Goal: Information Seeking & Learning: Find specific fact

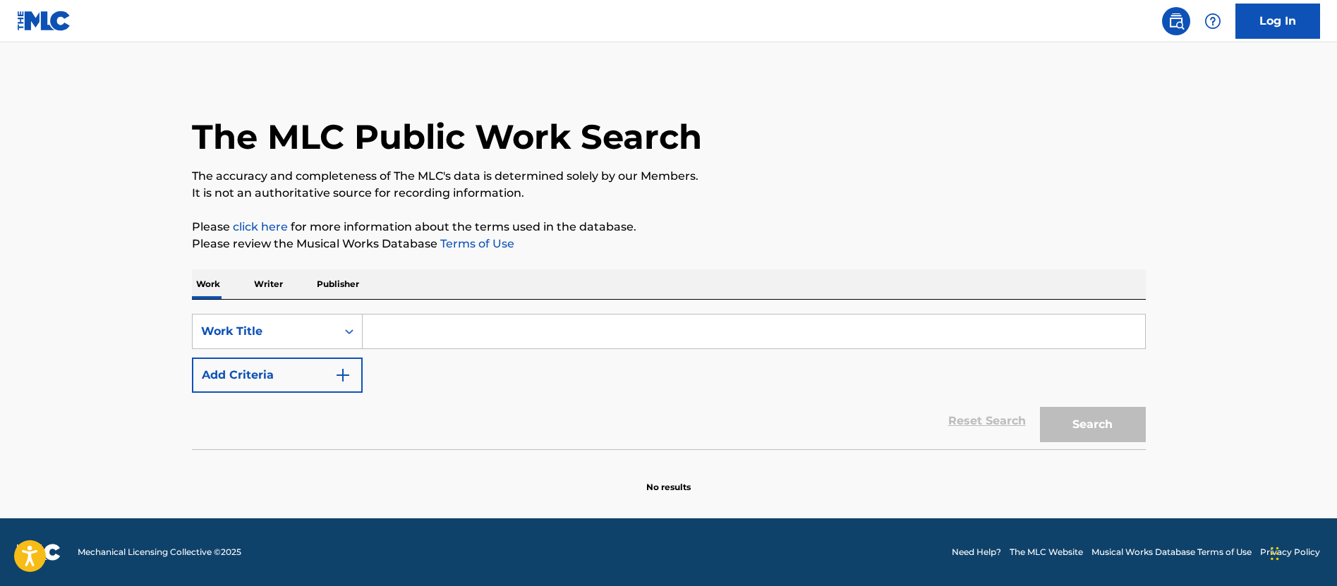
drag, startPoint x: 474, startPoint y: 334, endPoint x: 490, endPoint y: 327, distance: 16.8
click at [474, 334] on input "Search Form" at bounding box center [754, 332] width 782 height 34
paste input "[DEMOGRAPHIC_DATA], Lover Of My Soul"
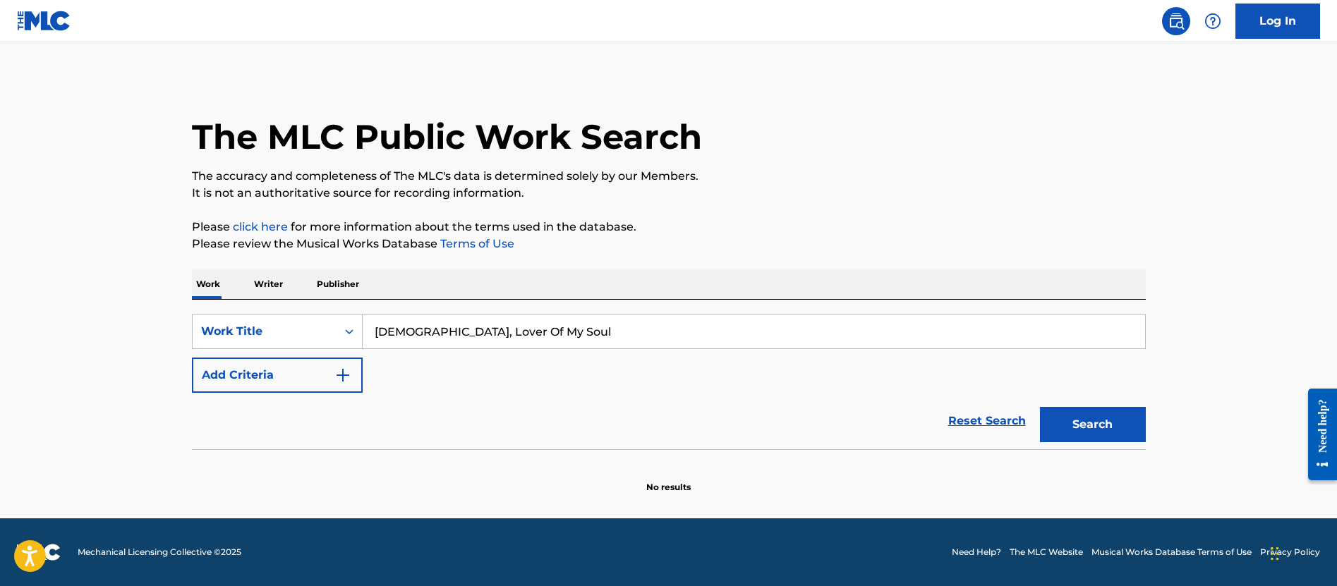
type input "[DEMOGRAPHIC_DATA], Lover Of My Soul"
click at [1040, 407] on button "Search" at bounding box center [1093, 424] width 106 height 35
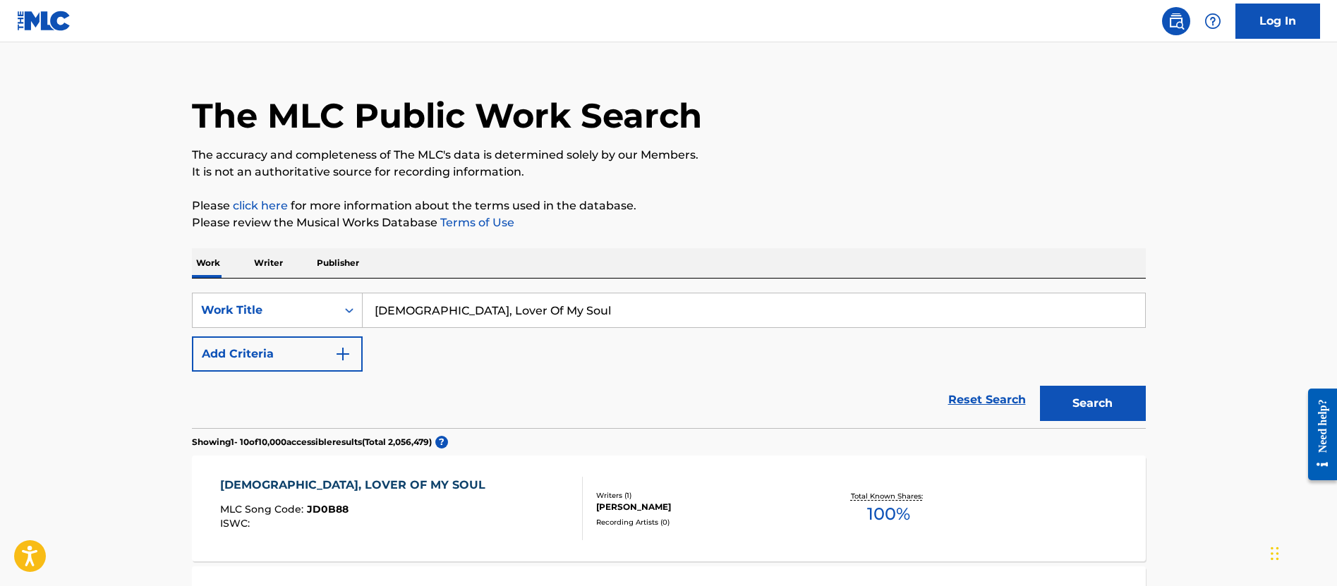
scroll to position [24, 0]
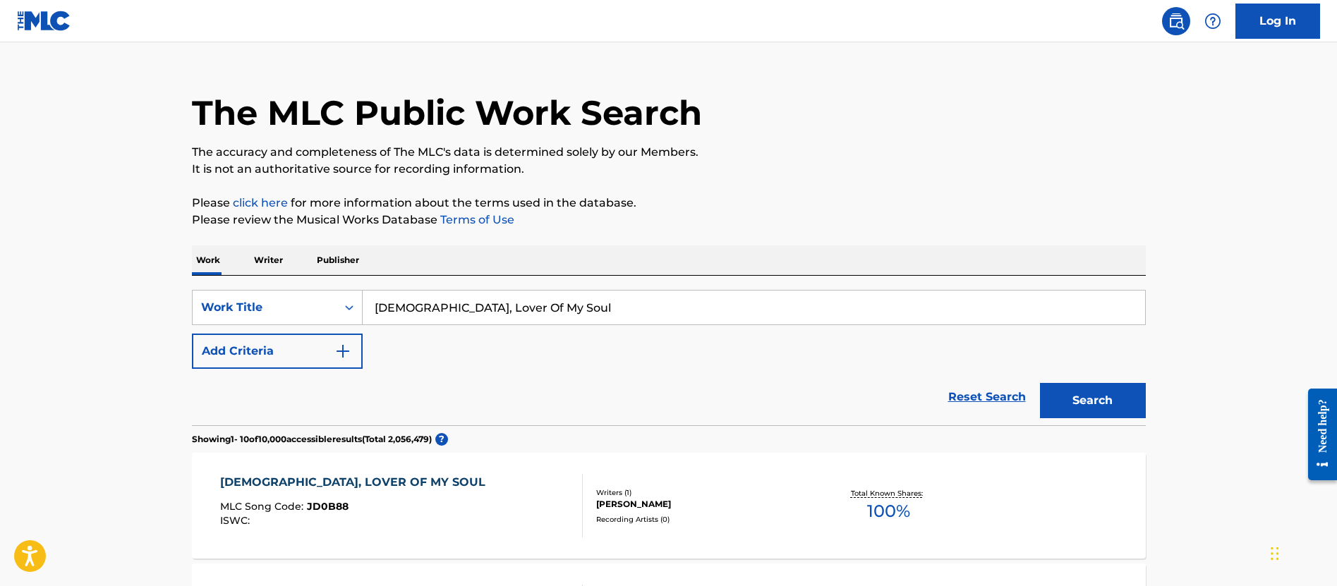
click at [486, 503] on div "[DEMOGRAPHIC_DATA], LOVER OF MY SOUL MLC Song Code : JD0B88 ISWC :" at bounding box center [401, 505] width 363 height 63
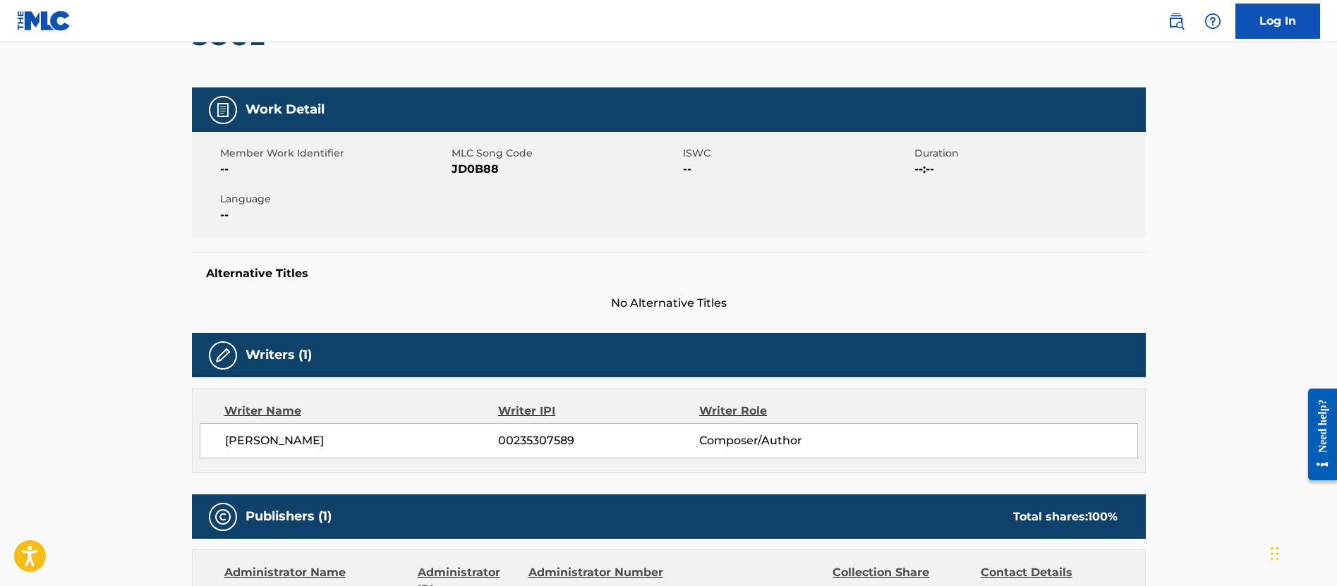
scroll to position [296, 0]
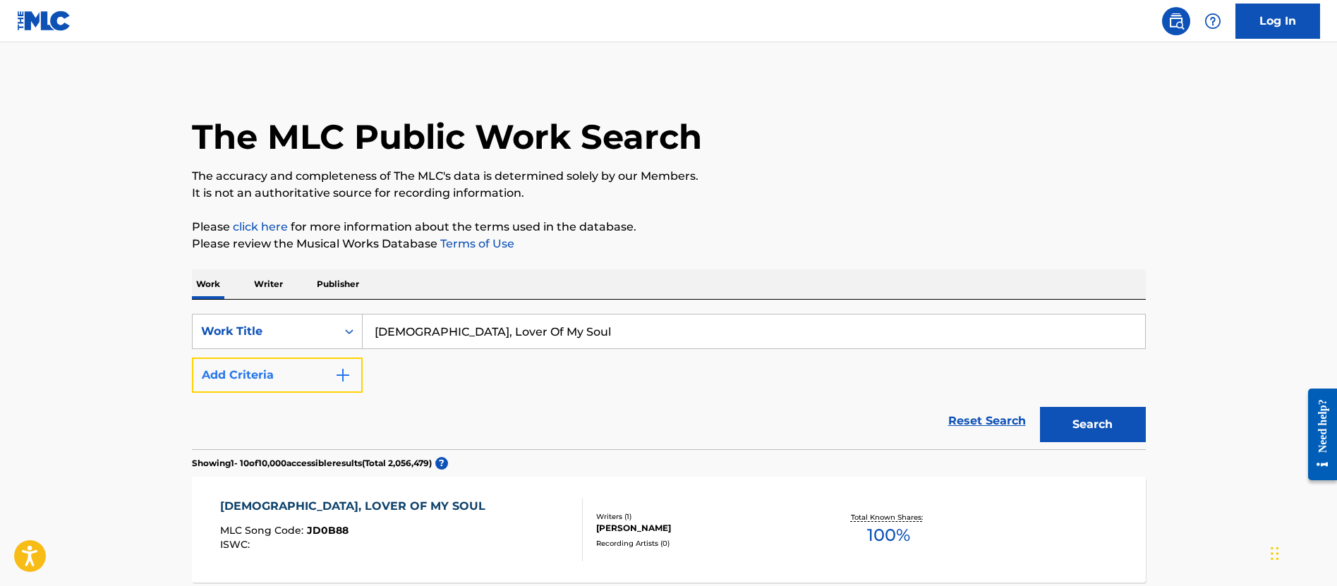
click at [267, 383] on button "Add Criteria" at bounding box center [277, 375] width 171 height 35
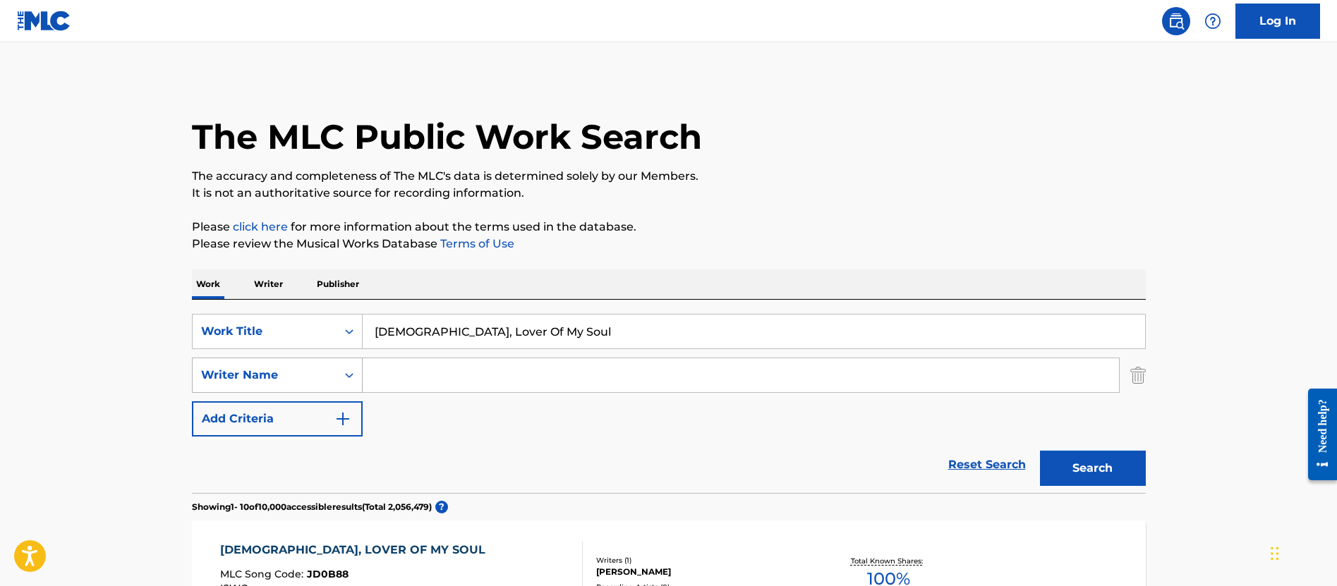
click at [299, 375] on div "Writer Name" at bounding box center [264, 375] width 127 height 17
click at [470, 478] on div "Reset Search Search" at bounding box center [669, 465] width 954 height 56
click at [394, 384] on input "Search Form" at bounding box center [741, 375] width 756 height 34
type input "[PERSON_NAME]"
click at [1040, 451] on button "Search" at bounding box center [1093, 468] width 106 height 35
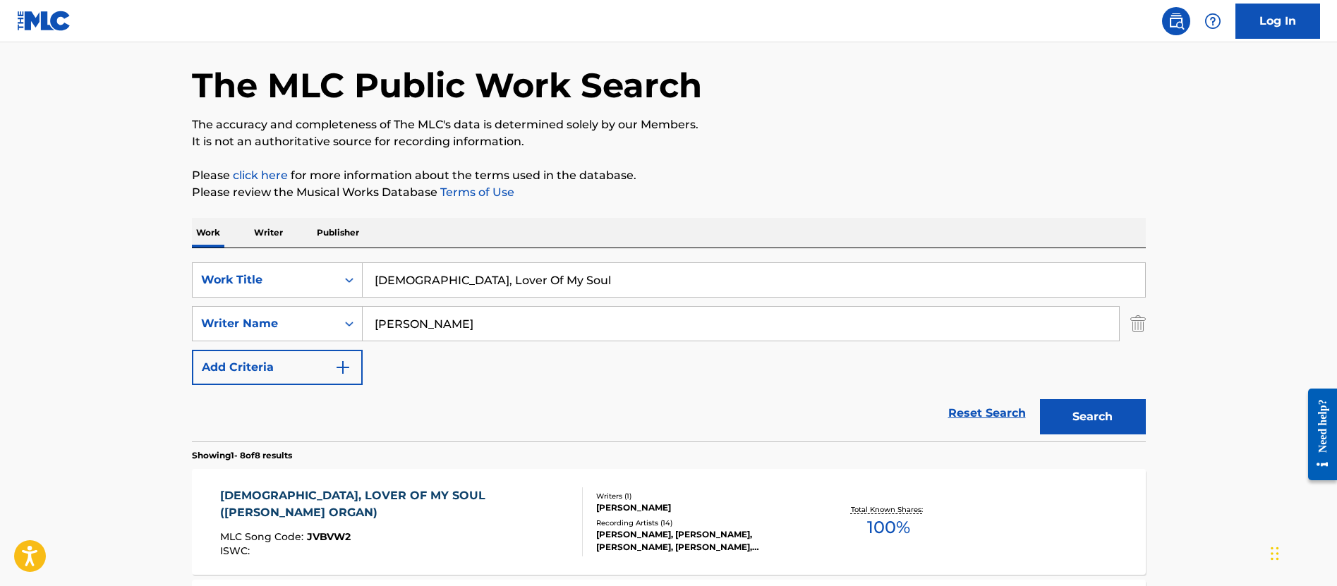
scroll to position [77, 0]
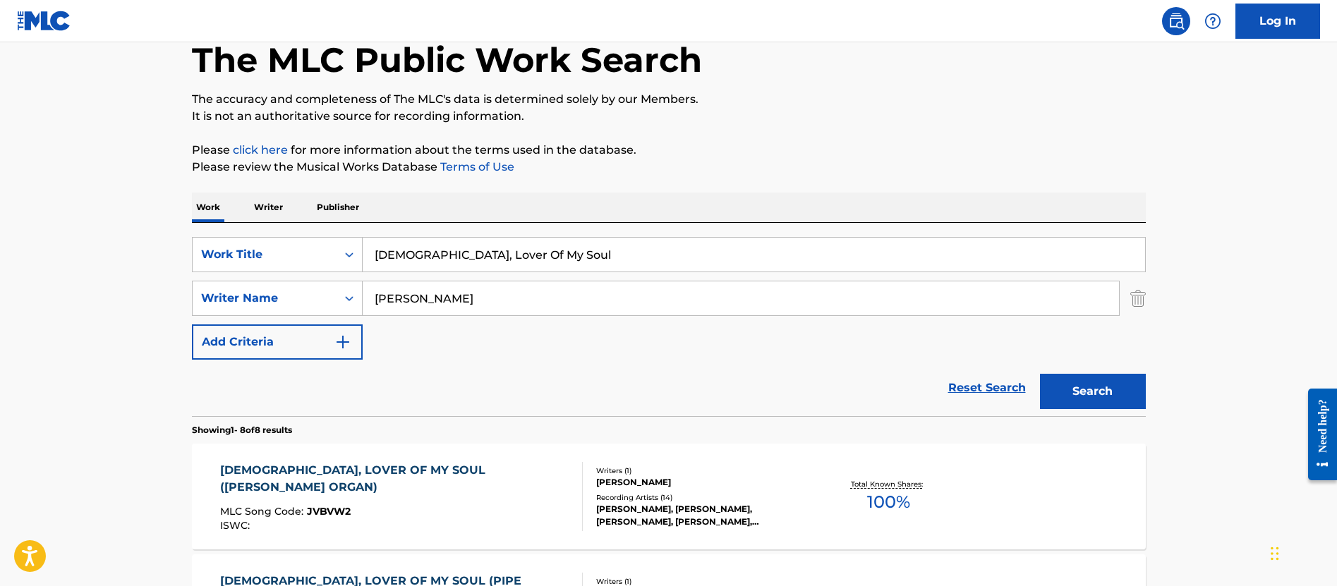
click at [761, 466] on div "Writers ( 1 )" at bounding box center [702, 471] width 213 height 11
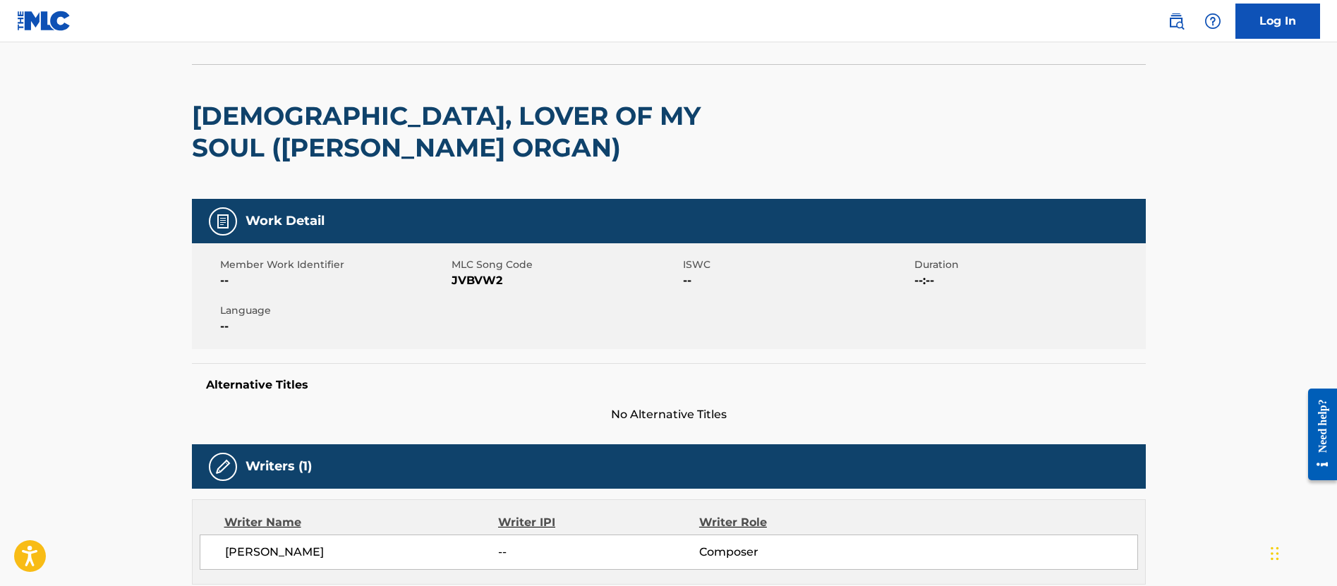
scroll to position [81, 0]
